Goal: Register for event/course

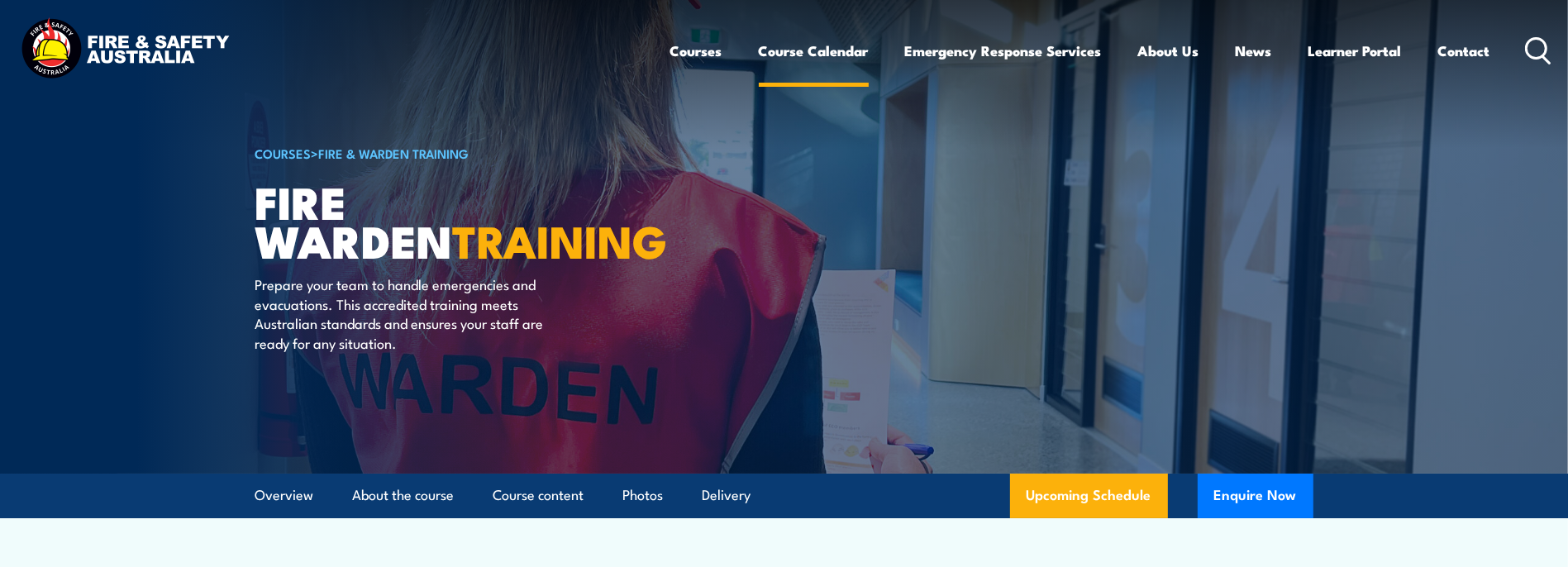
click at [841, 50] on link "Course Calendar" at bounding box center [814, 50] width 110 height 44
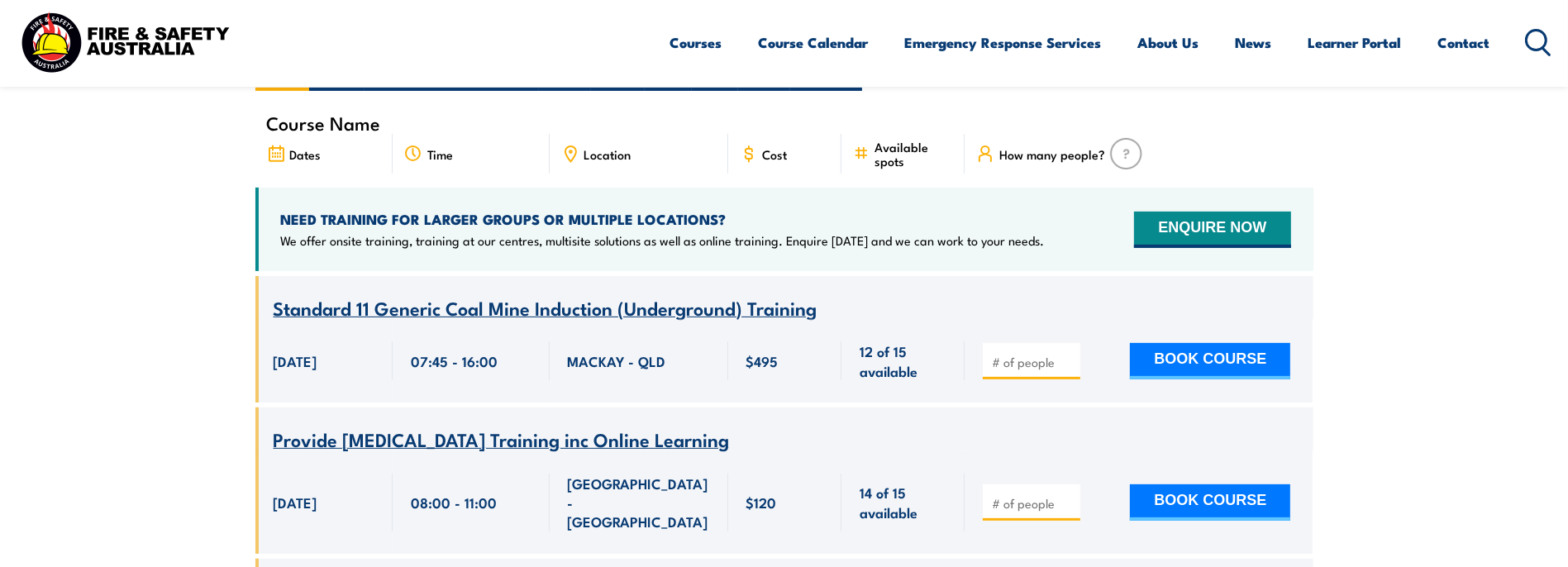
scroll to position [413, 0]
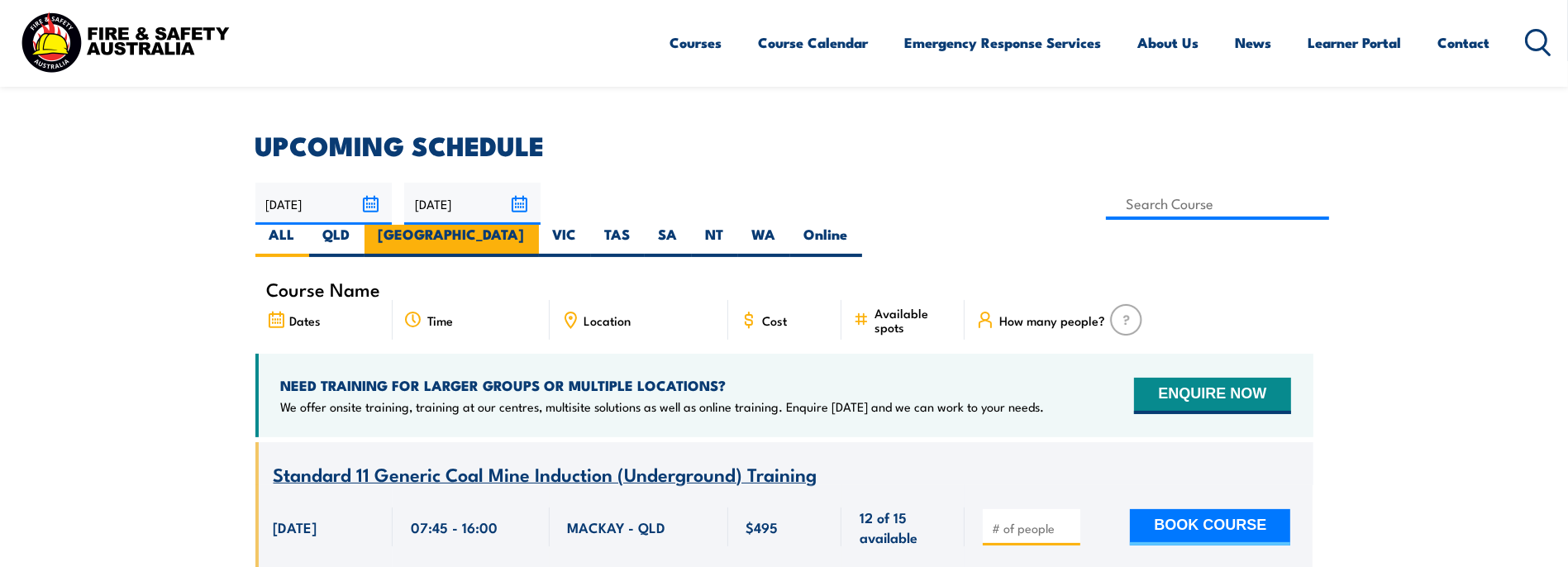
click at [539, 225] on label "[GEOGRAPHIC_DATA]" at bounding box center [452, 241] width 175 height 33
click at [536, 225] on input "[GEOGRAPHIC_DATA]" at bounding box center [530, 231] width 11 height 11
radio input "true"
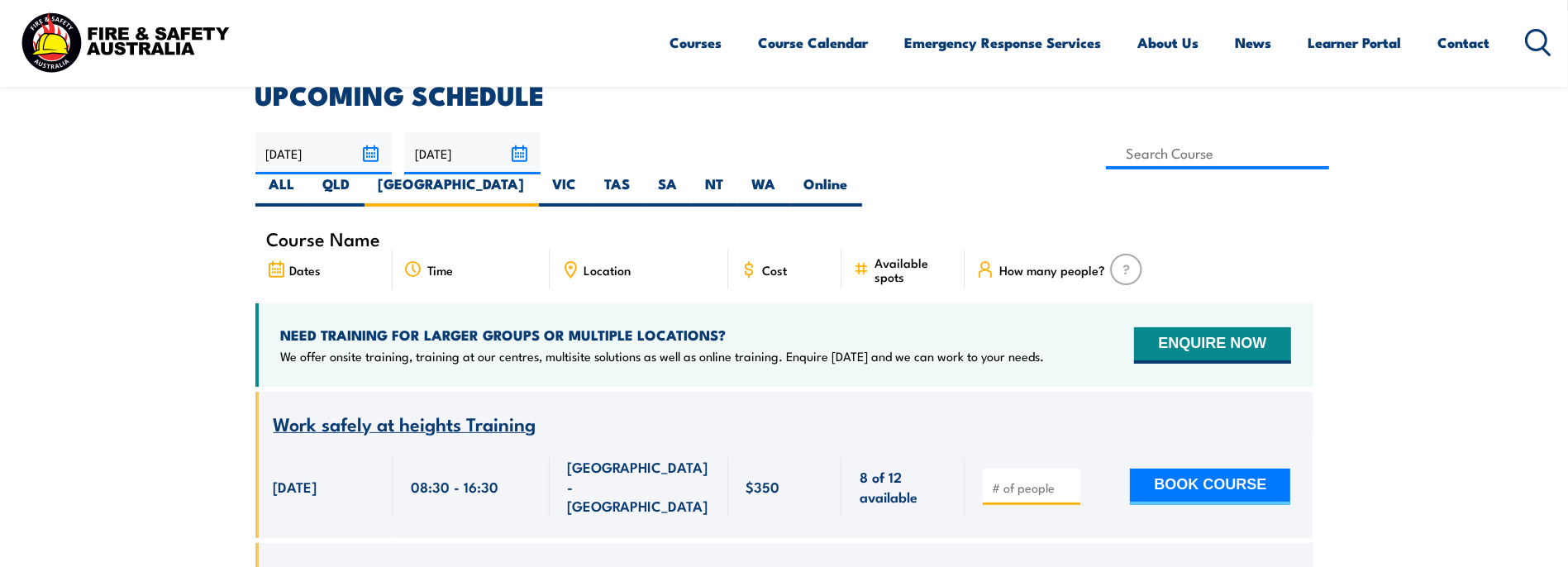
scroll to position [379, 0]
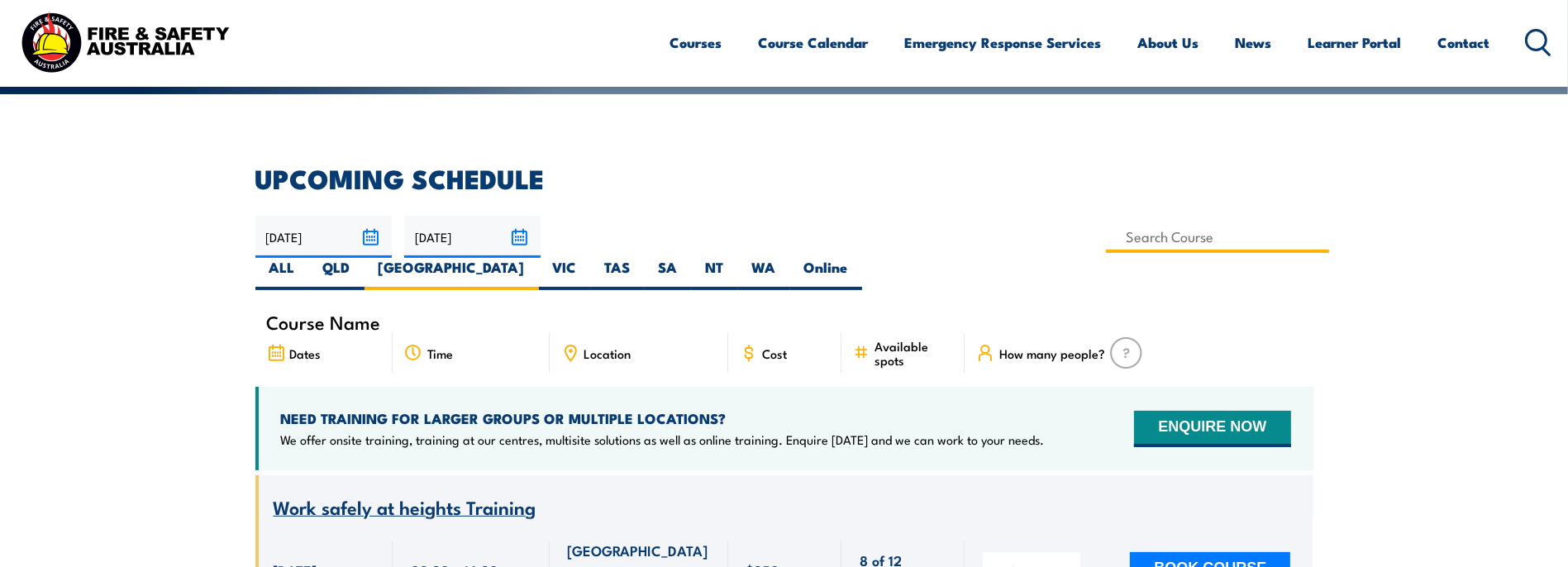
click at [1106, 234] on input at bounding box center [1217, 236] width 224 height 33
type input "Fire Warden Training"
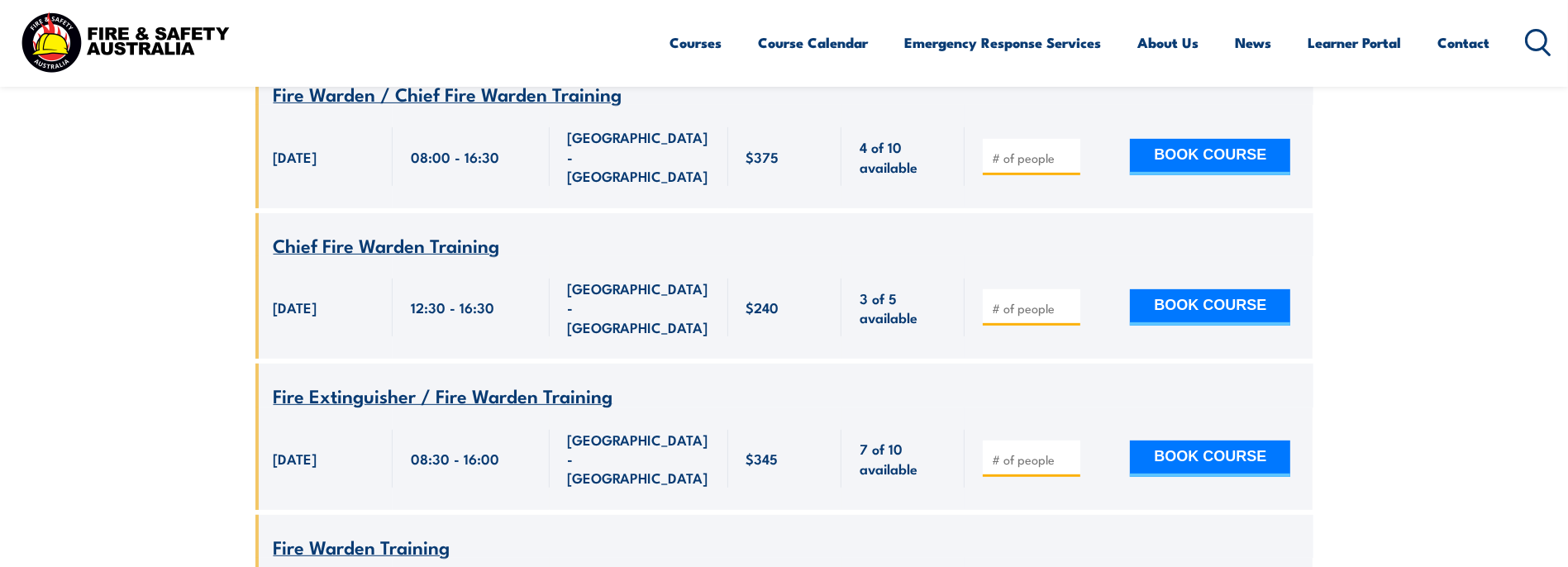
scroll to position [876, 0]
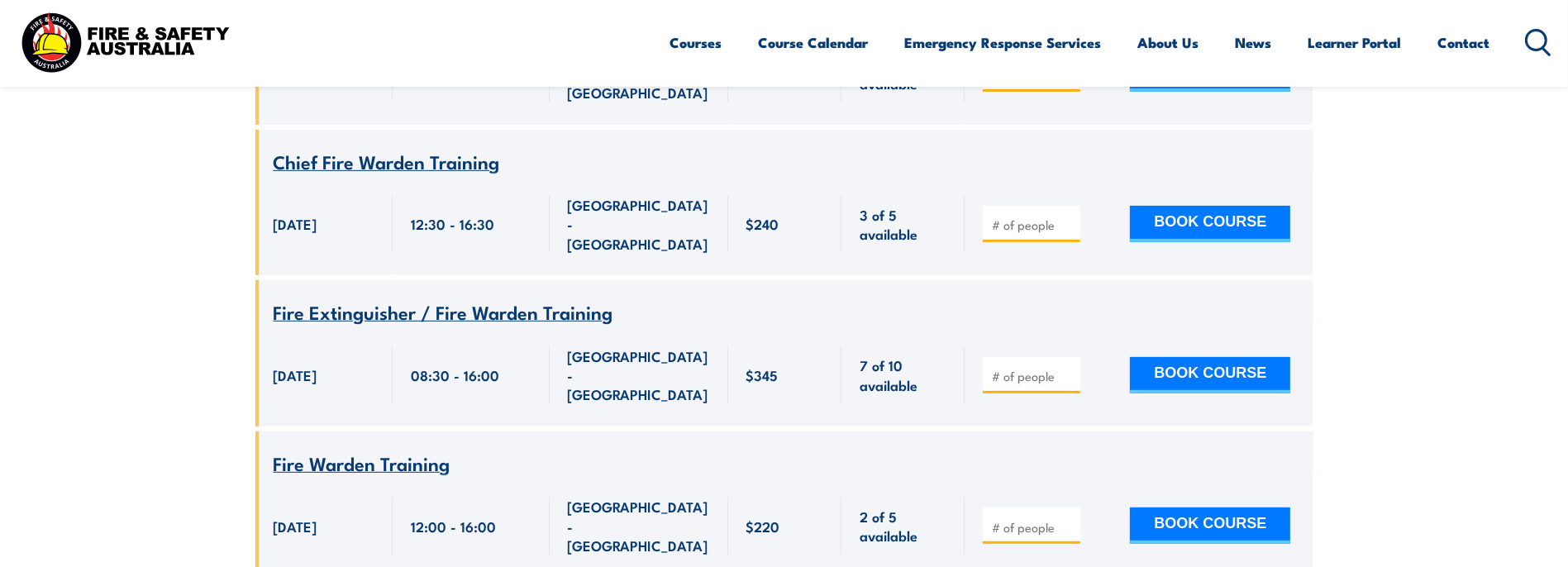
click at [331, 449] on span "Fire Warden Training" at bounding box center [362, 463] width 177 height 28
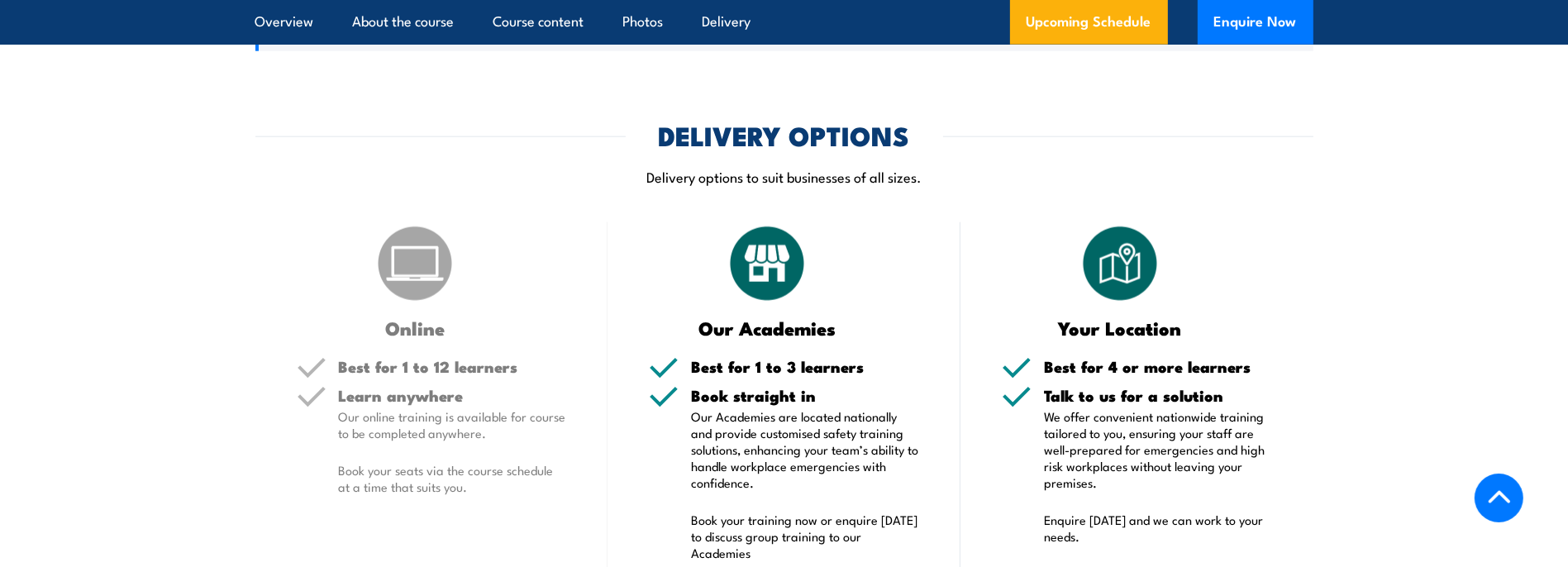
scroll to position [2148, 0]
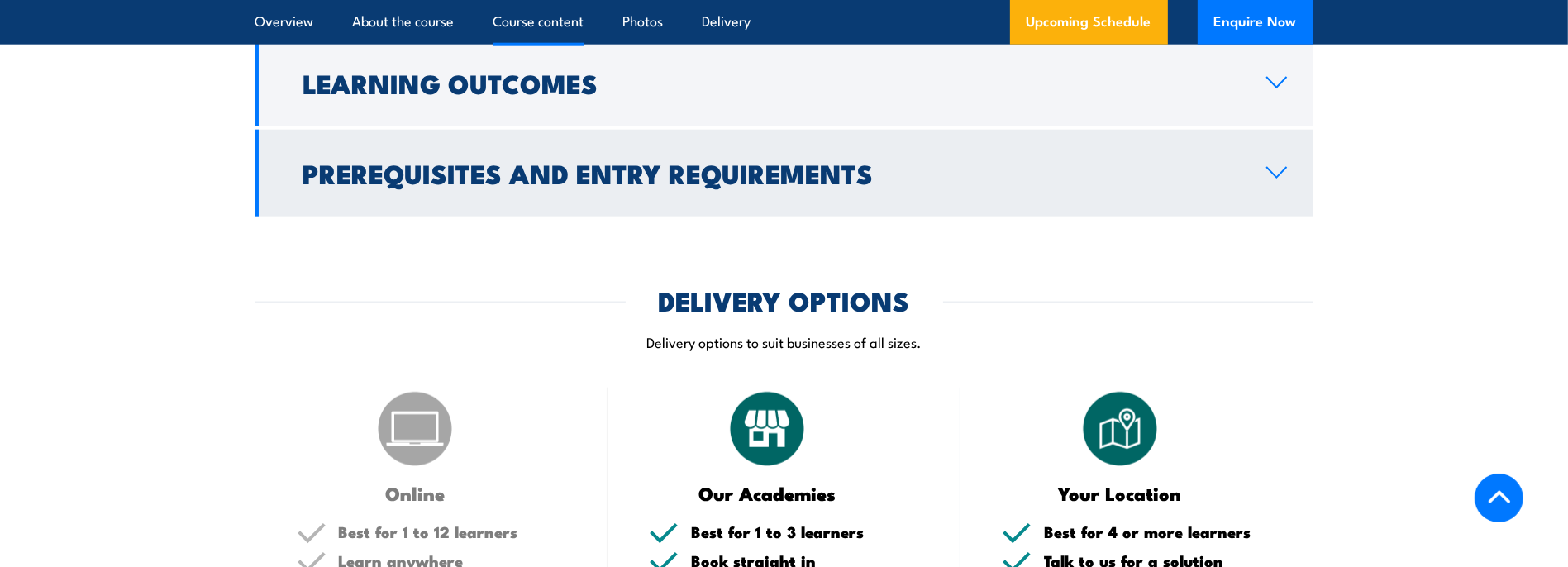
click at [1273, 178] on icon at bounding box center [1277, 173] width 22 height 13
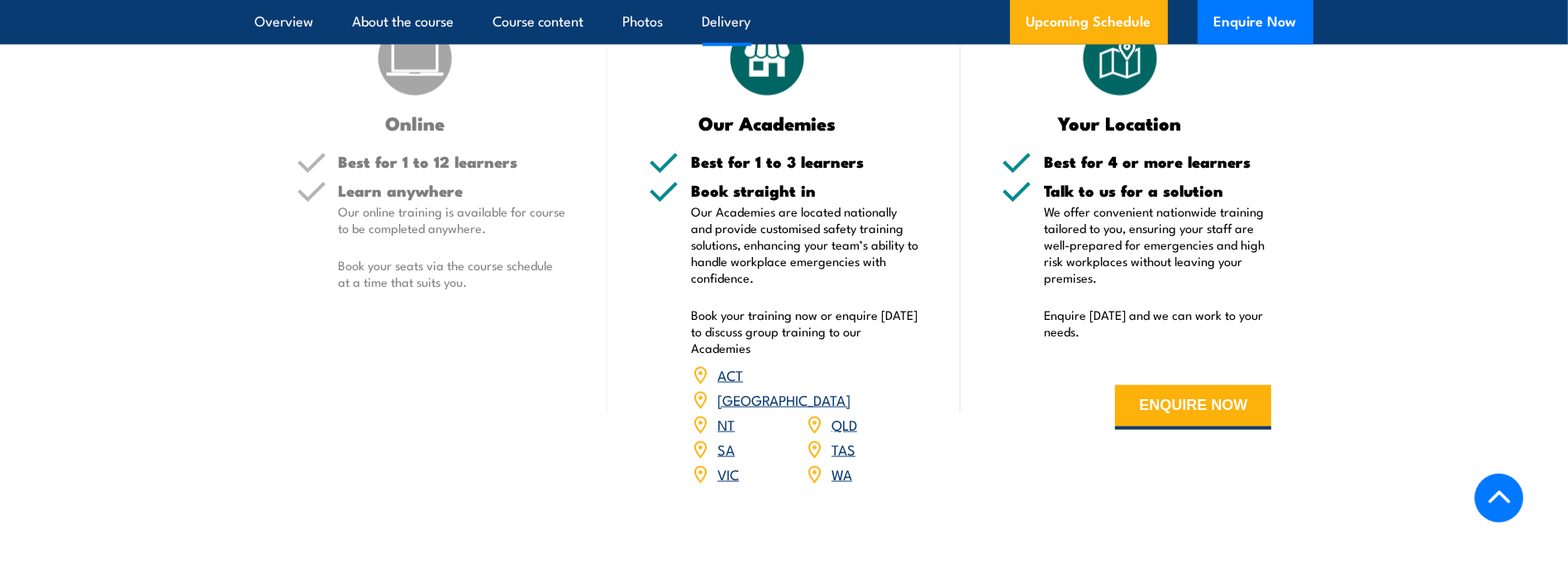
scroll to position [2143, 0]
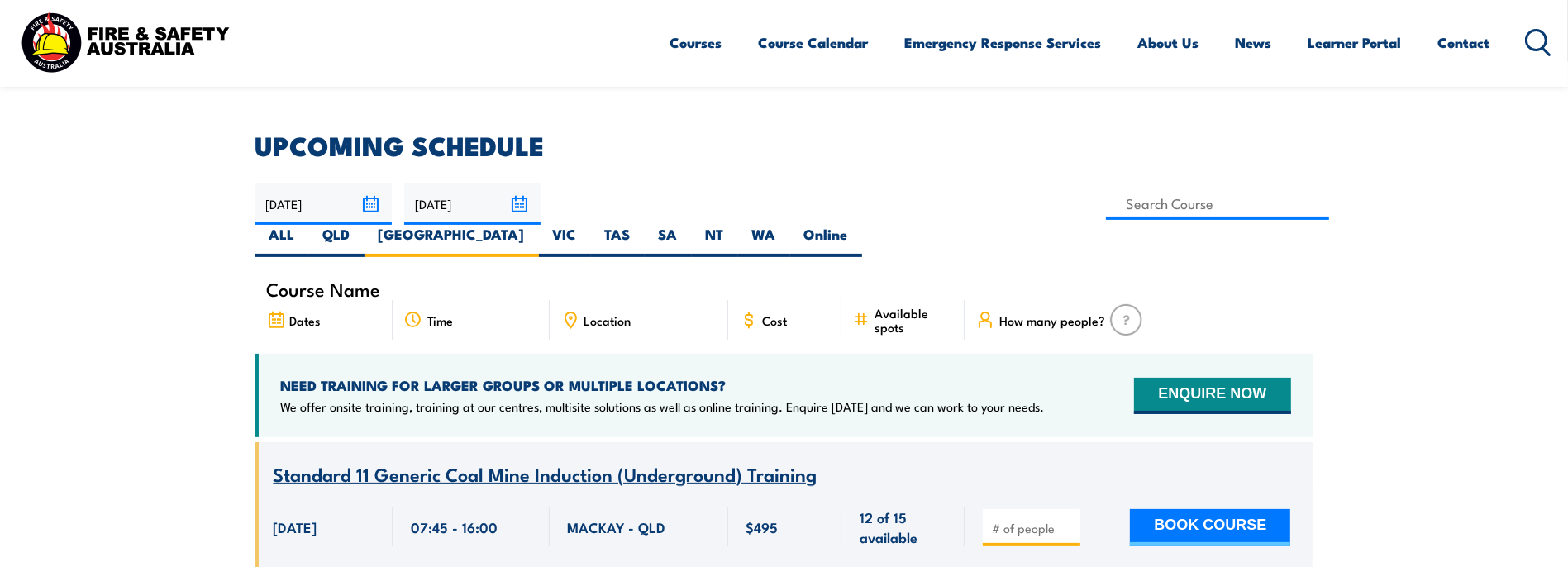
scroll to position [413, 0]
